Goal: Find contact information: Find contact information

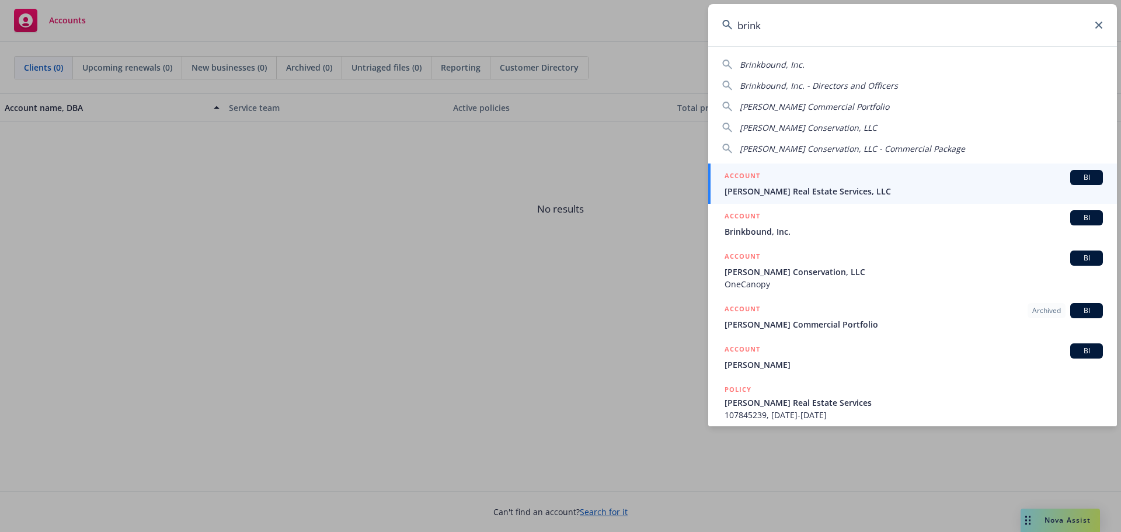
type input "brink"
click at [797, 182] on div "ACCOUNT BI" at bounding box center [913, 177] width 378 height 15
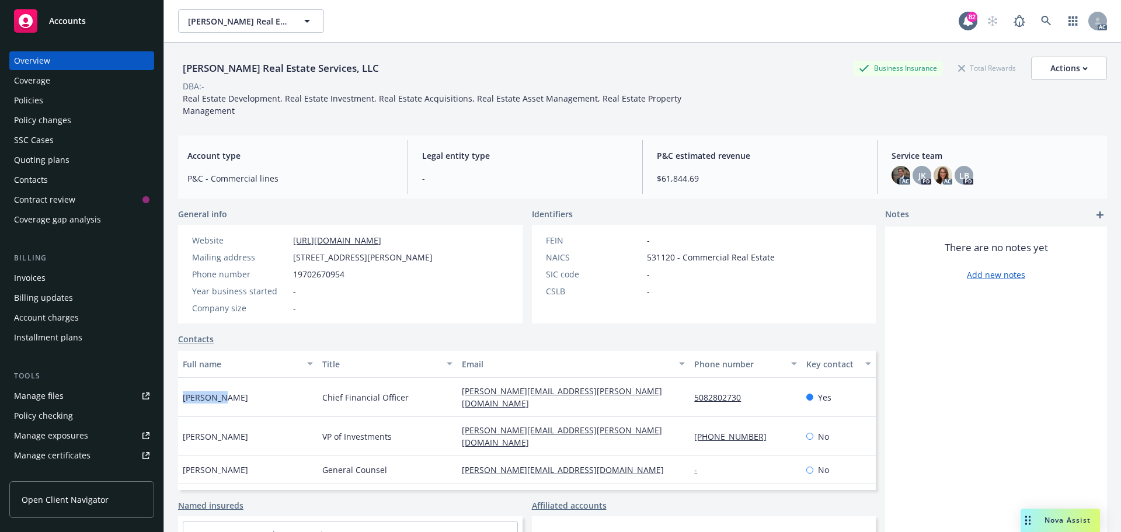
drag, startPoint x: 224, startPoint y: 389, endPoint x: 184, endPoint y: 388, distance: 40.3
click at [184, 388] on div "[PERSON_NAME]" at bounding box center [248, 397] width 140 height 39
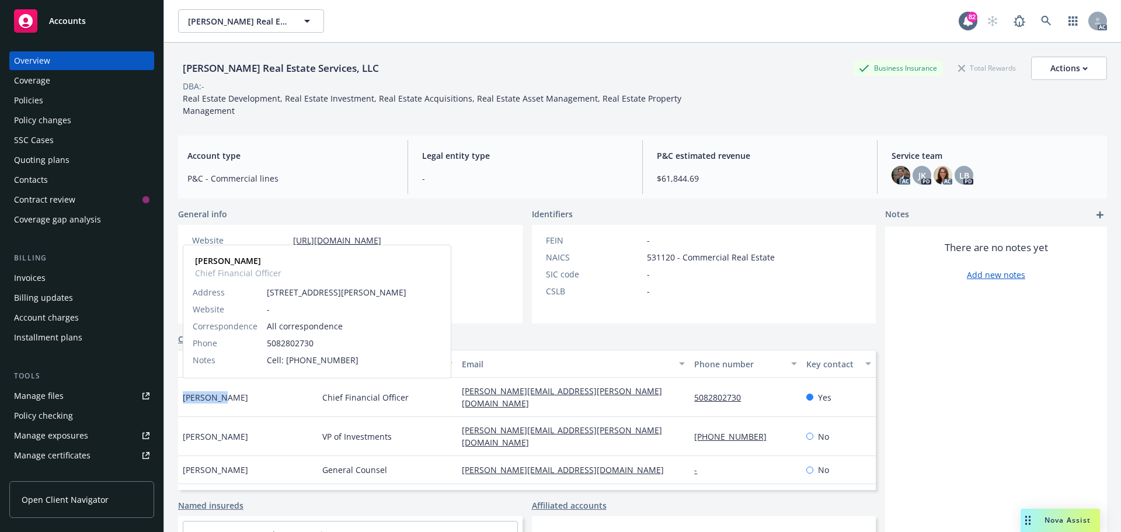
copy span "[PERSON_NAME]"
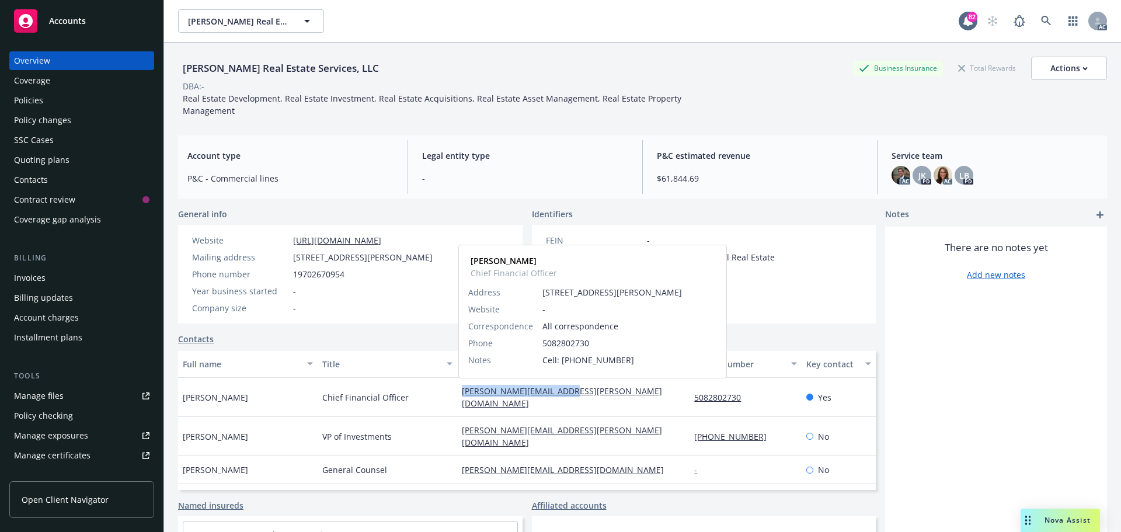
drag, startPoint x: 577, startPoint y: 393, endPoint x: 459, endPoint y: 392, distance: 117.9
click at [459, 392] on div "[PERSON_NAME][EMAIL_ADDRESS][PERSON_NAME][DOMAIN_NAME] [PERSON_NAME] Chief Fina…" at bounding box center [573, 397] width 232 height 39
copy link "[PERSON_NAME][EMAIL_ADDRESS][PERSON_NAME][DOMAIN_NAME]"
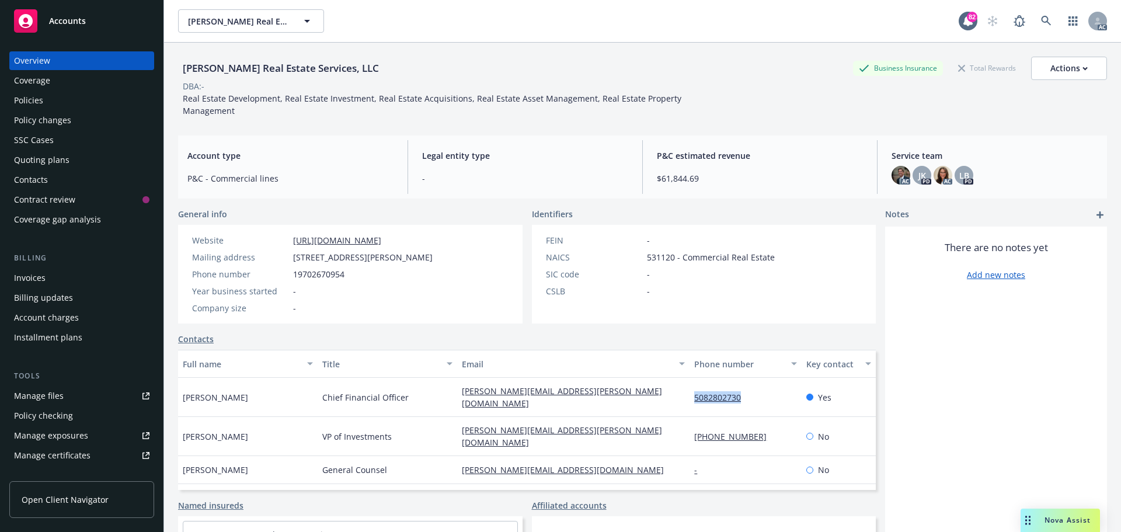
drag, startPoint x: 747, startPoint y: 391, endPoint x: 684, endPoint y: 395, distance: 63.2
click at [689, 395] on div "5082802730" at bounding box center [745, 397] width 112 height 39
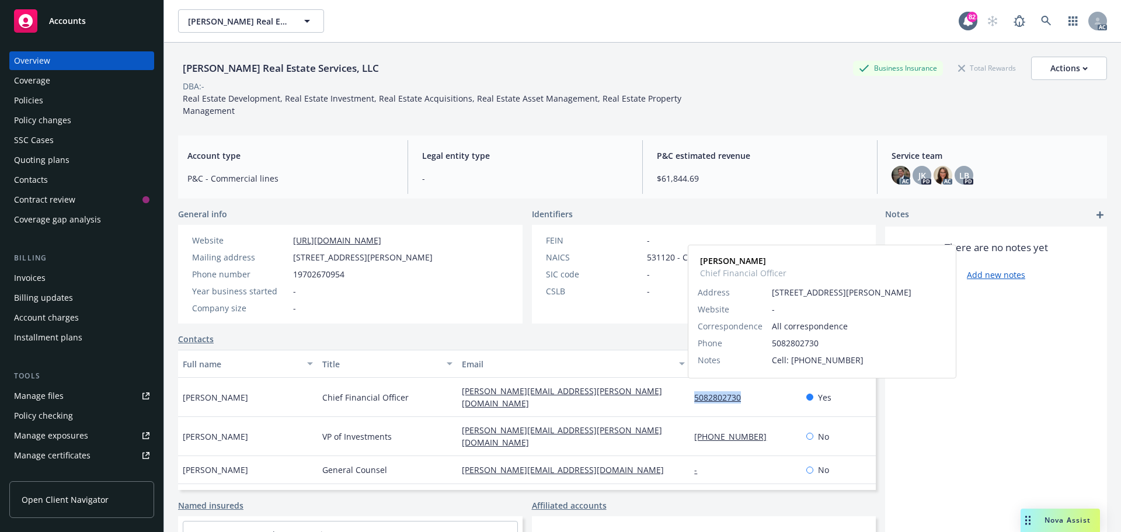
copy link "5082802730"
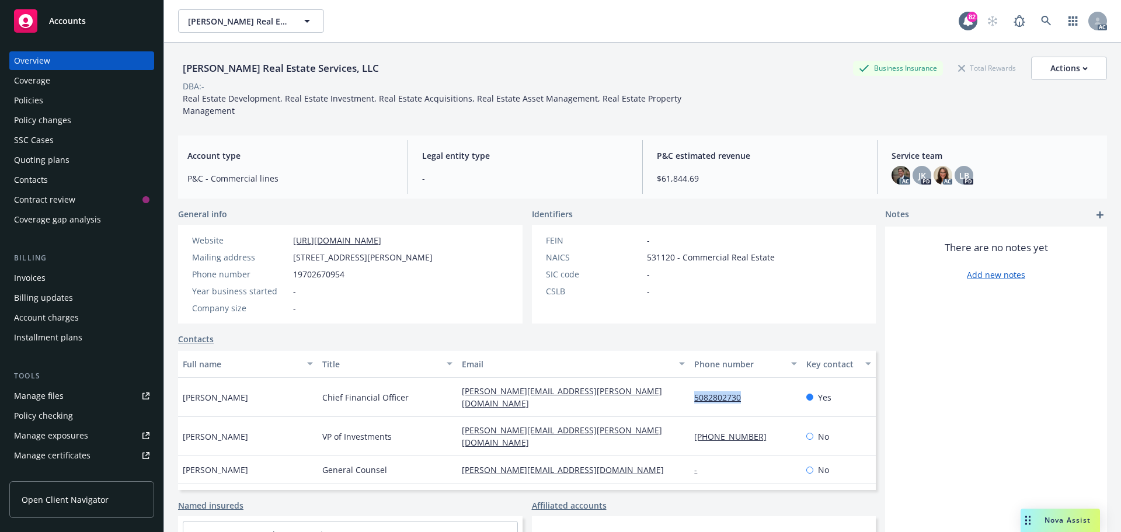
click at [30, 101] on div "Policies" at bounding box center [28, 100] width 29 height 19
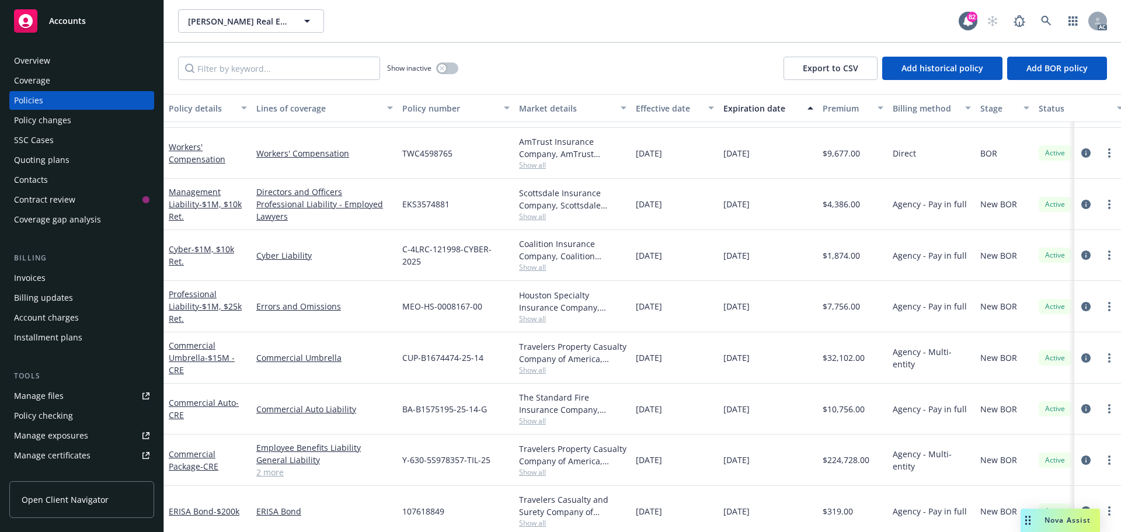
scroll to position [58, 0]
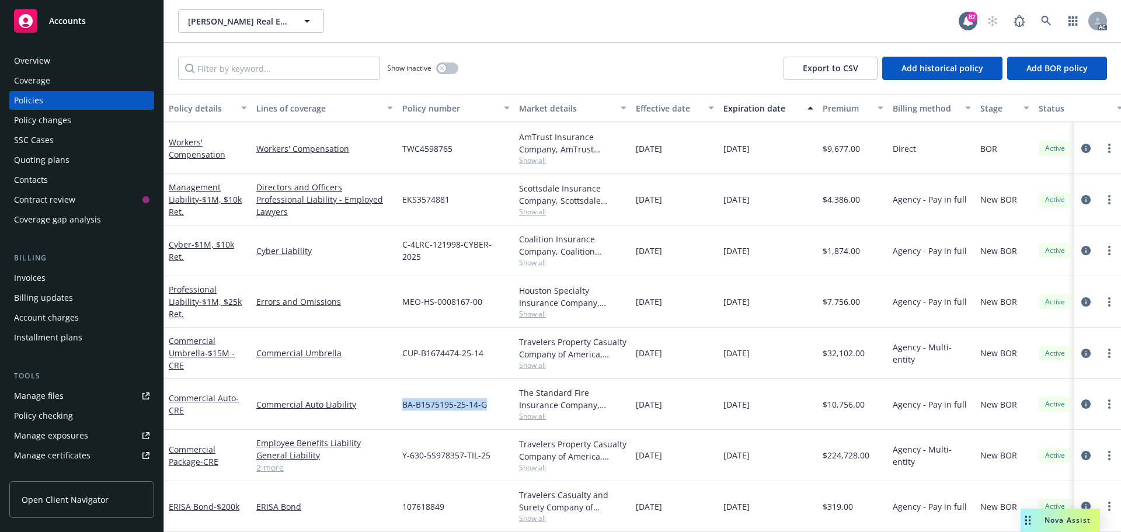
drag, startPoint x: 478, startPoint y: 394, endPoint x: 414, endPoint y: 395, distance: 64.2
click at [401, 396] on div "BA-B1575195-25-14-G" at bounding box center [456, 404] width 117 height 51
copy span "BA-B1575195-25-14-G"
click at [535, 411] on span "Show all" at bounding box center [572, 416] width 107 height 10
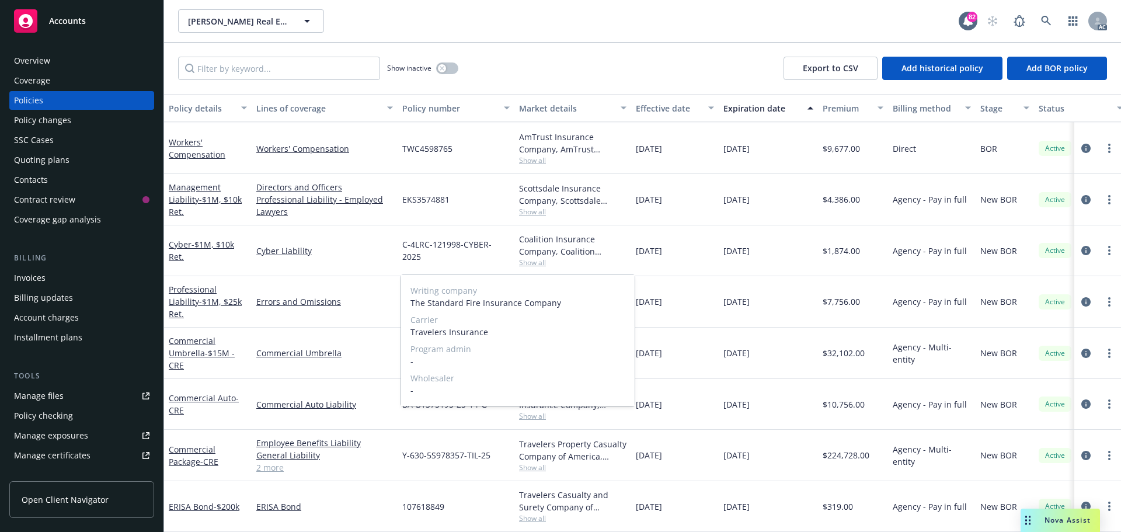
click at [485, 328] on span "Travelers Insurance" at bounding box center [517, 332] width 215 height 12
drag, startPoint x: 492, startPoint y: 331, endPoint x: 411, endPoint y: 333, distance: 80.6
click at [411, 333] on span "Travelers Insurance" at bounding box center [517, 332] width 215 height 12
copy span "Travelers Insurance"
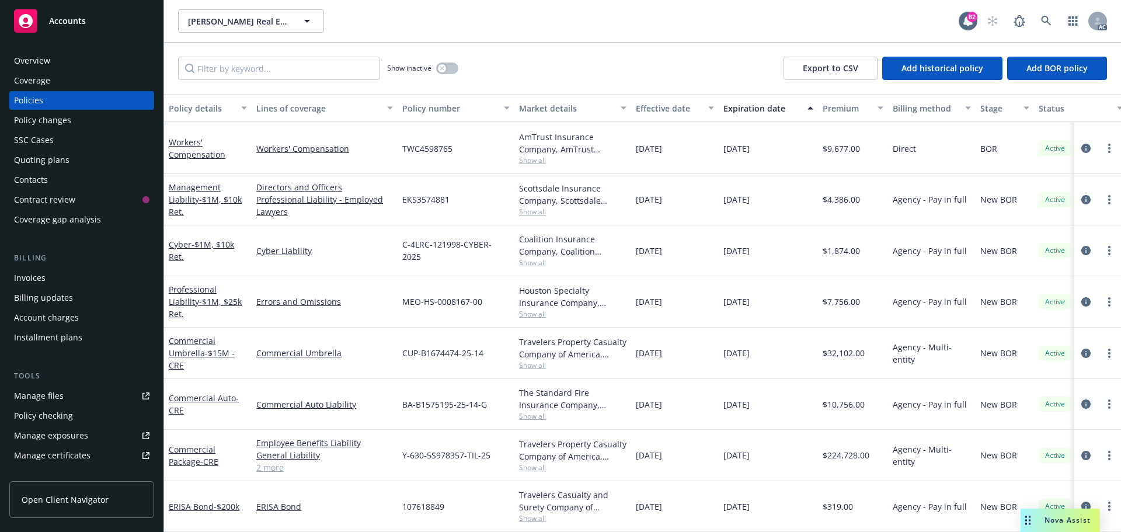
click at [1081, 399] on icon "circleInformation" at bounding box center [1085, 403] width 9 height 9
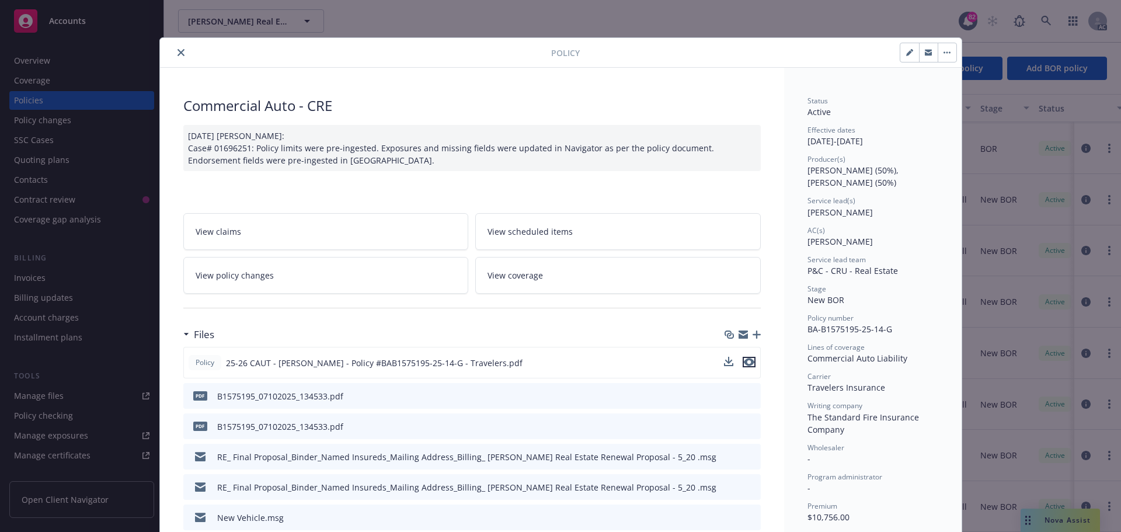
click at [745, 363] on icon "preview file" at bounding box center [749, 362] width 11 height 8
